Goal: Task Accomplishment & Management: Complete application form

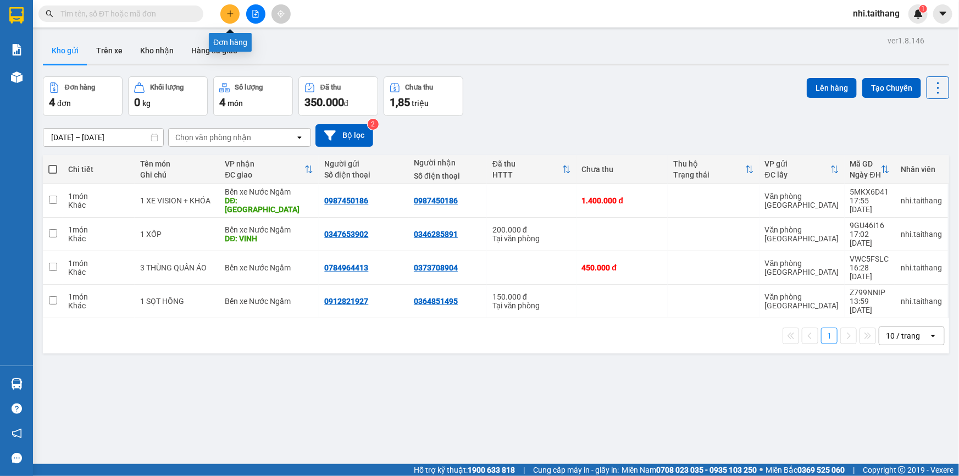
click at [231, 10] on icon "plus" at bounding box center [231, 14] width 8 height 8
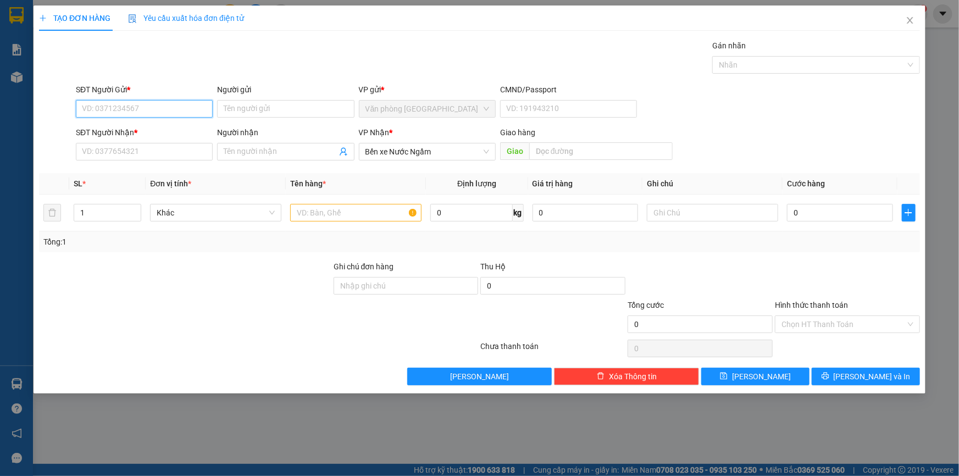
click at [107, 111] on input "SĐT Người Gửi *" at bounding box center [144, 109] width 137 height 18
type input "0984119529"
click at [151, 155] on input "SĐT Người Nhận *" at bounding box center [144, 152] width 137 height 18
type input "0983675559"
click at [565, 155] on input "text" at bounding box center [601, 151] width 144 height 18
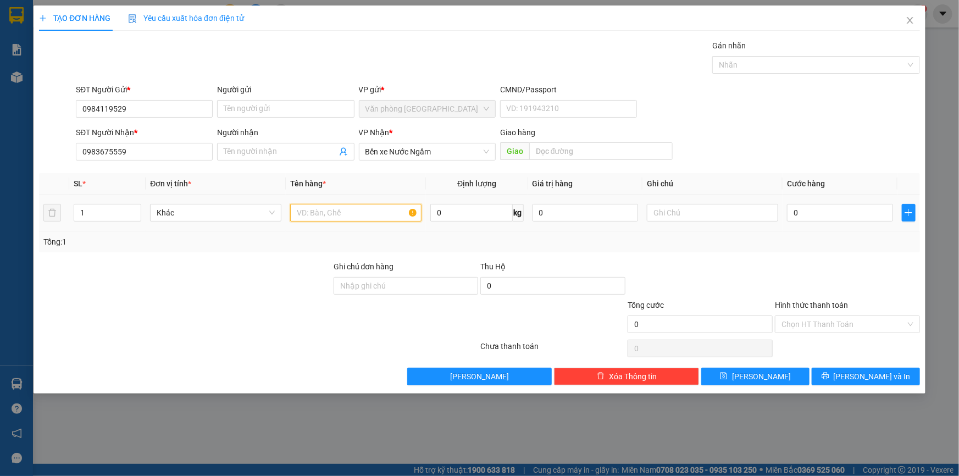
click at [374, 208] on input "text" at bounding box center [355, 213] width 131 height 18
type input "1 THÙNG"
click at [818, 216] on input "0" at bounding box center [840, 213] width 106 height 18
type input "001"
type input "1"
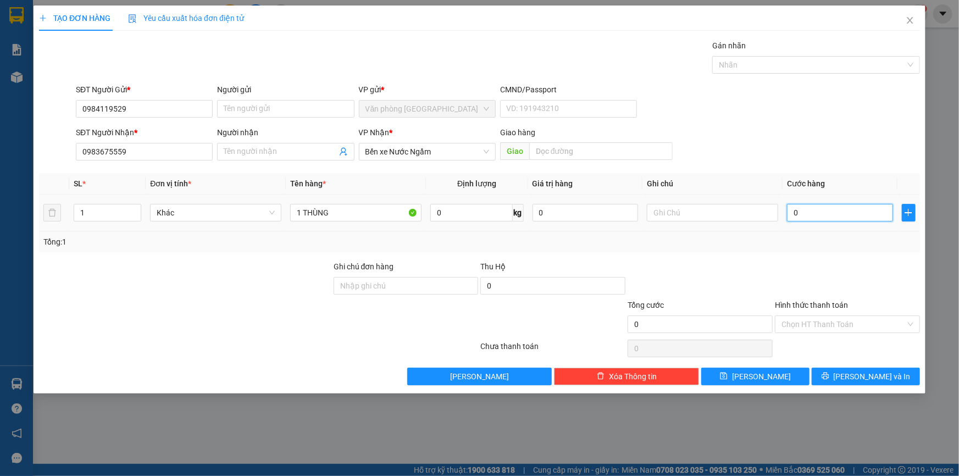
type input "1"
type input "0.010"
type input "10"
type input "00.100"
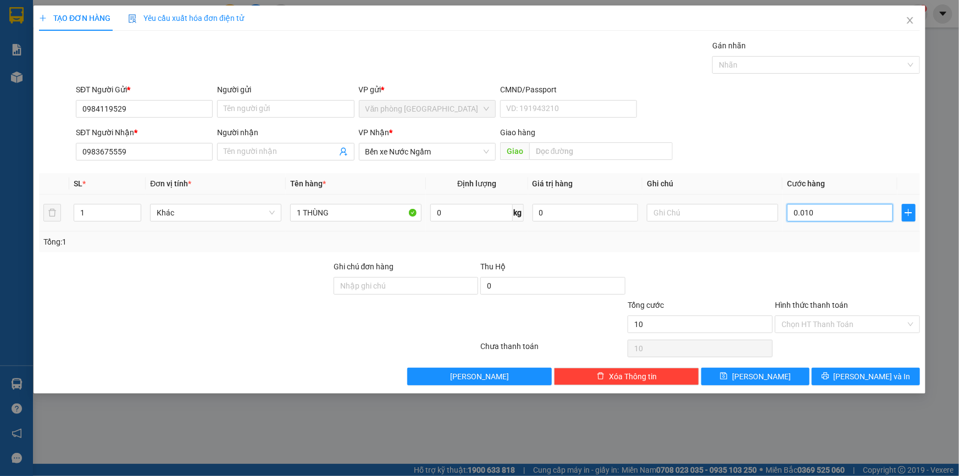
type input "100"
type input "100.000"
click at [863, 319] on input "Hình thức thanh toán" at bounding box center [844, 324] width 124 height 16
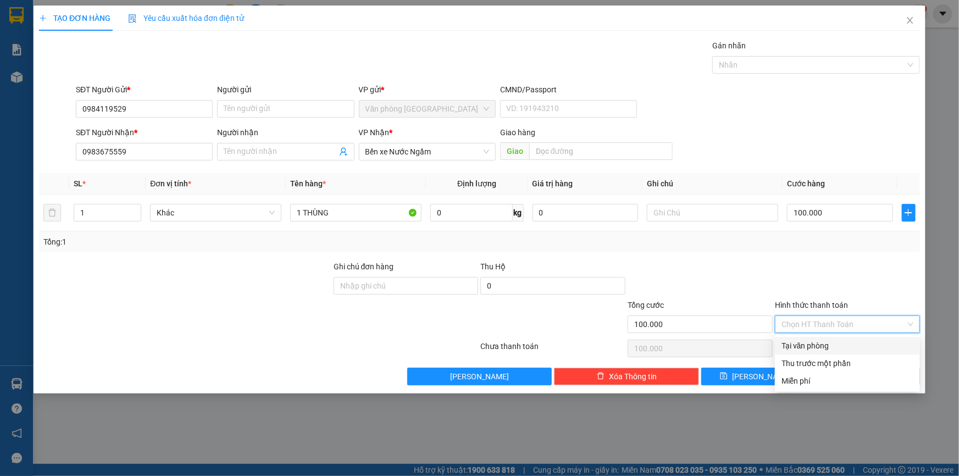
click at [844, 346] on div "Tại văn phòng" at bounding box center [848, 346] width 132 height 12
type input "0"
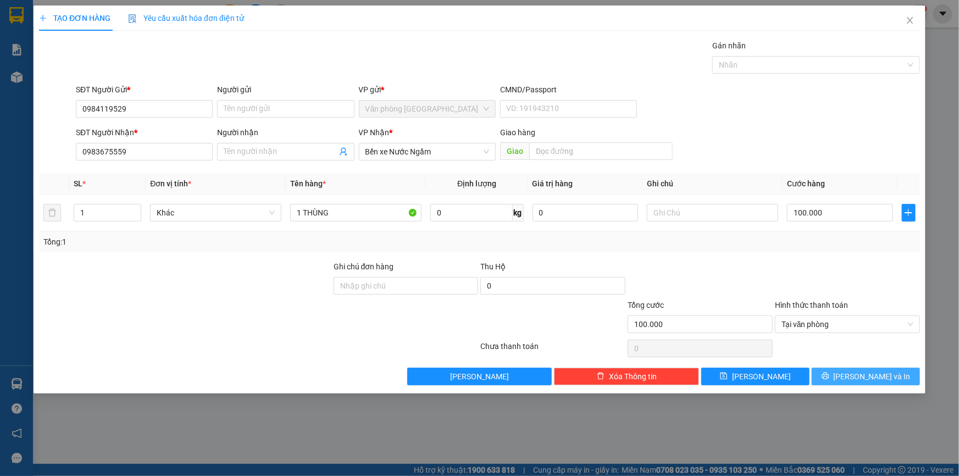
click at [863, 379] on span "Lưu và In" at bounding box center [872, 377] width 77 height 12
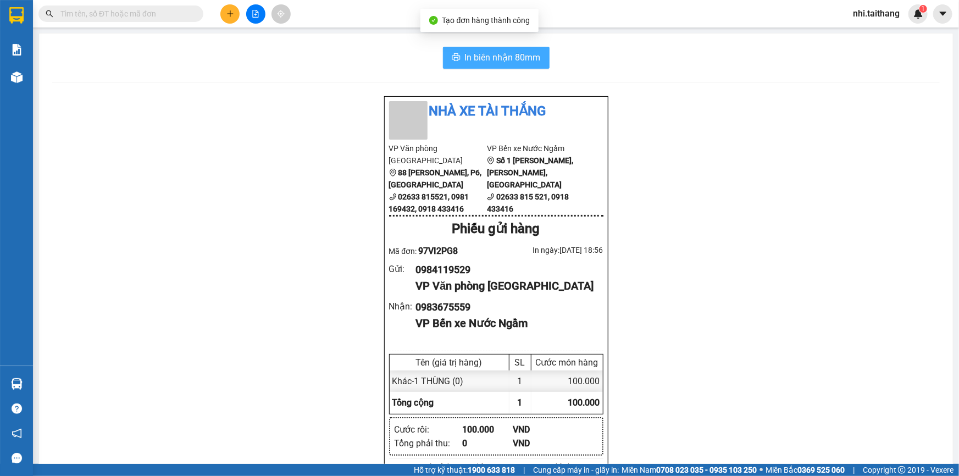
click at [509, 57] on span "In biên nhận 80mm" at bounding box center [503, 58] width 76 height 14
